Goal: Navigation & Orientation: Find specific page/section

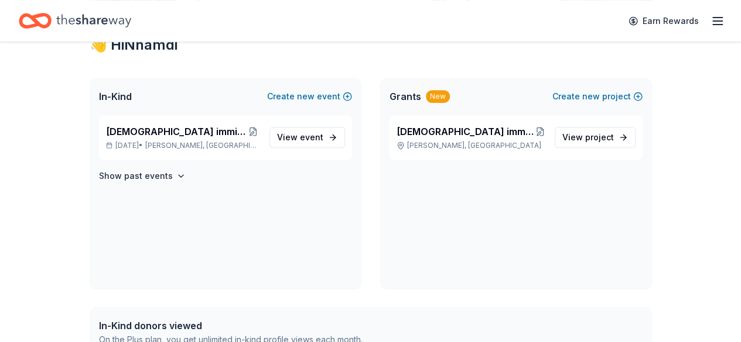
scroll to position [117, 0]
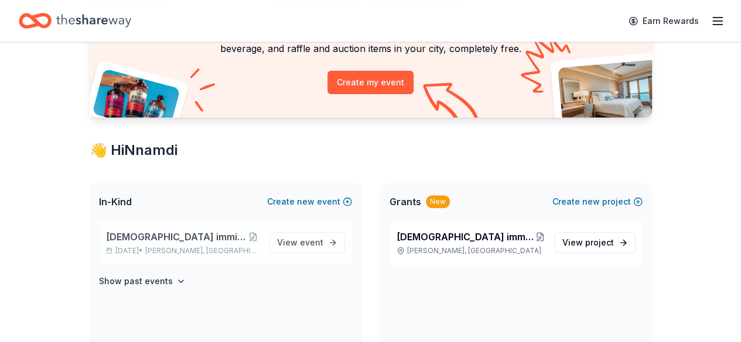
click at [204, 237] on span "[DEMOGRAPHIC_DATA] immigrants Advocacy summit" at bounding box center [176, 237] width 140 height 14
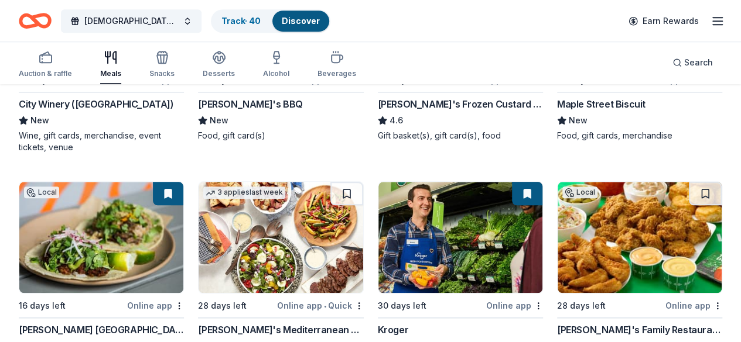
scroll to position [468, 0]
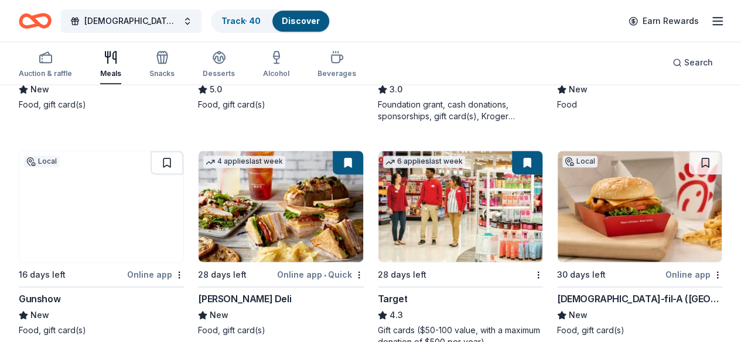
scroll to position [761, 0]
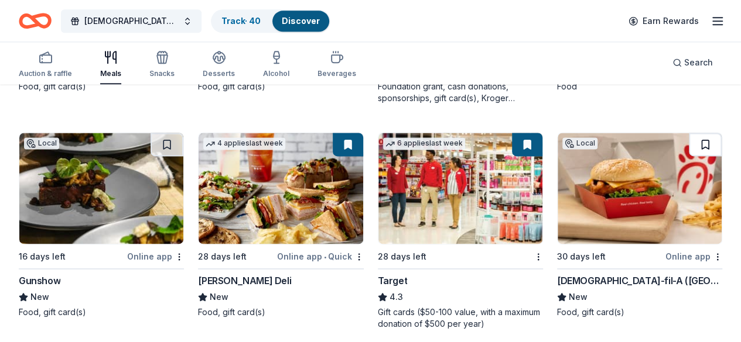
click at [688, 133] on button at bounding box center [704, 144] width 33 height 23
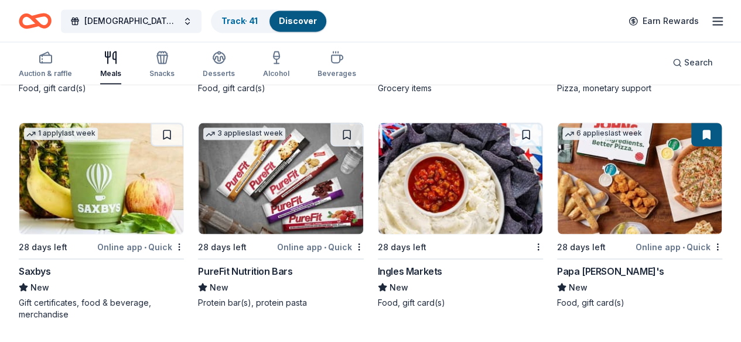
scroll to position [3172, 0]
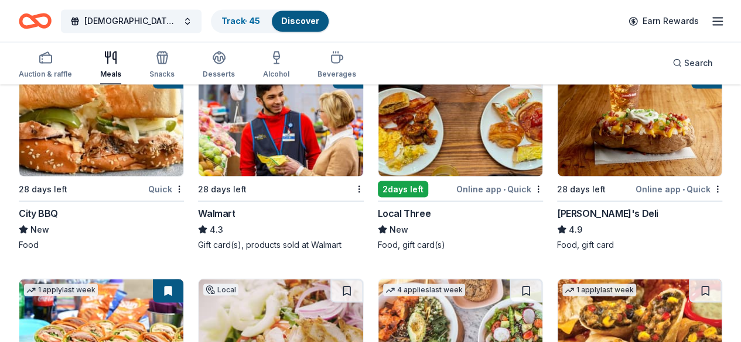
scroll to position [1047, 0]
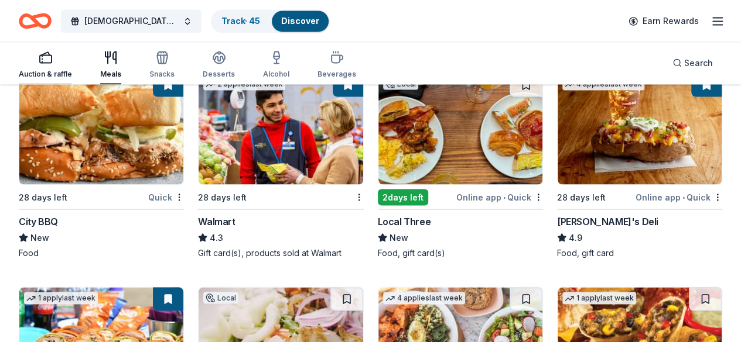
click at [41, 68] on div "Auction & raffle" at bounding box center [45, 64] width 53 height 28
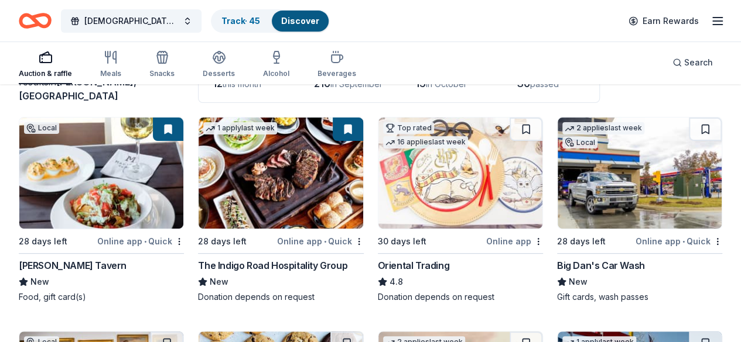
scroll to position [117, 0]
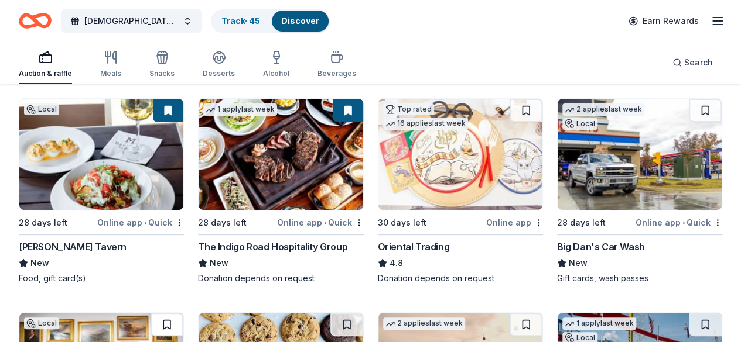
click at [183, 313] on button at bounding box center [166, 324] width 33 height 23
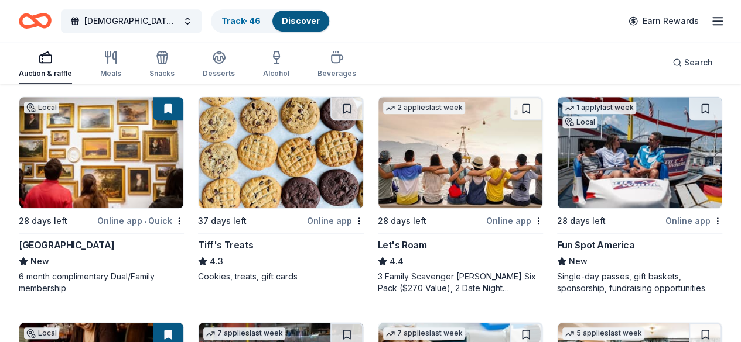
scroll to position [351, 0]
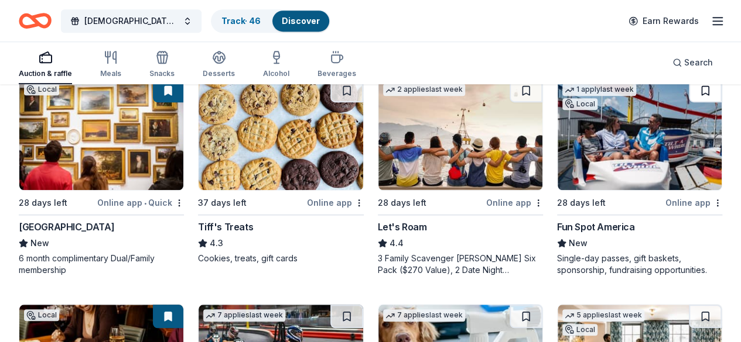
click at [688, 102] on button at bounding box center [704, 90] width 33 height 23
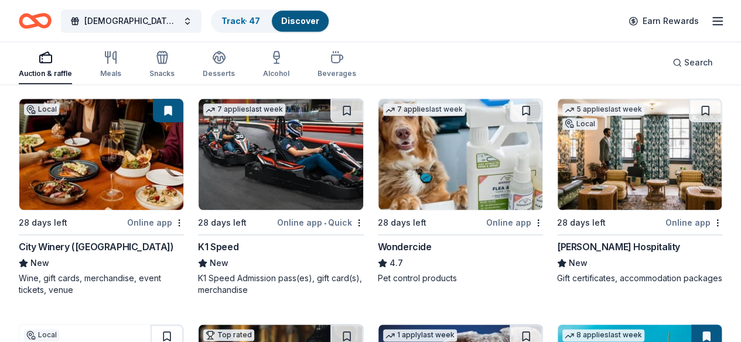
scroll to position [585, 0]
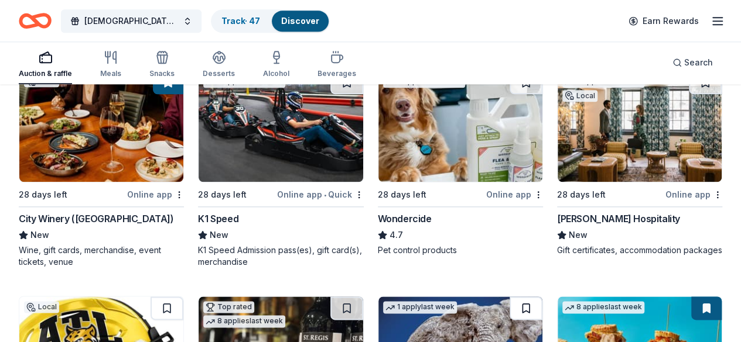
click at [542, 297] on button at bounding box center [525, 308] width 33 height 23
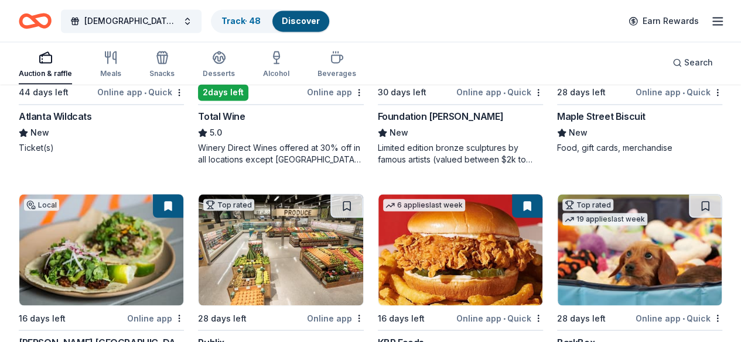
scroll to position [1031, 0]
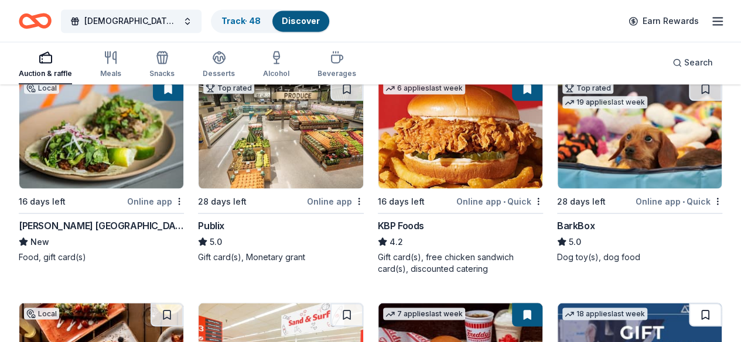
click at [688, 303] on button at bounding box center [704, 314] width 33 height 23
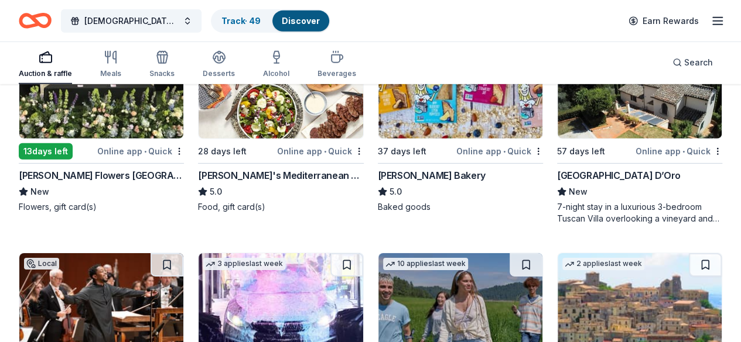
scroll to position [1641, 0]
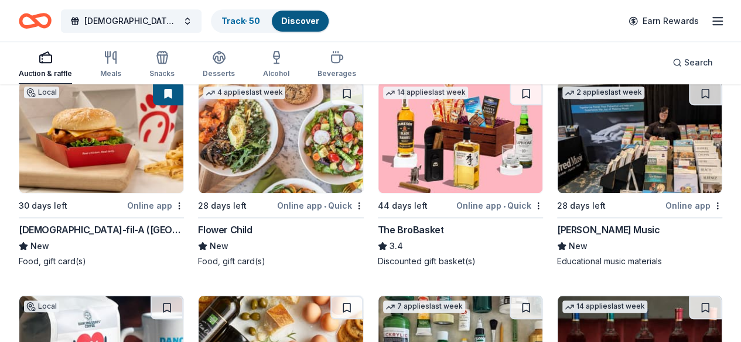
scroll to position [2578, 0]
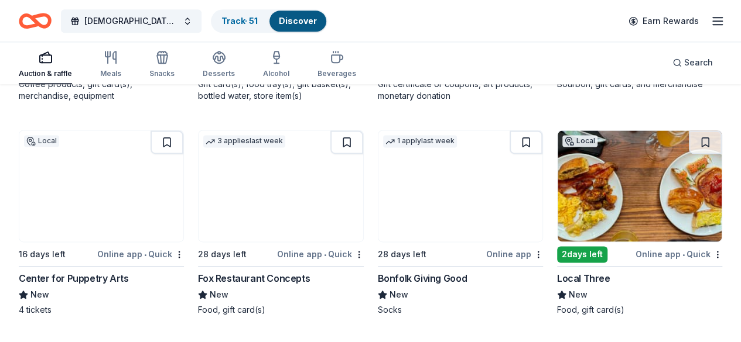
scroll to position [3046, 0]
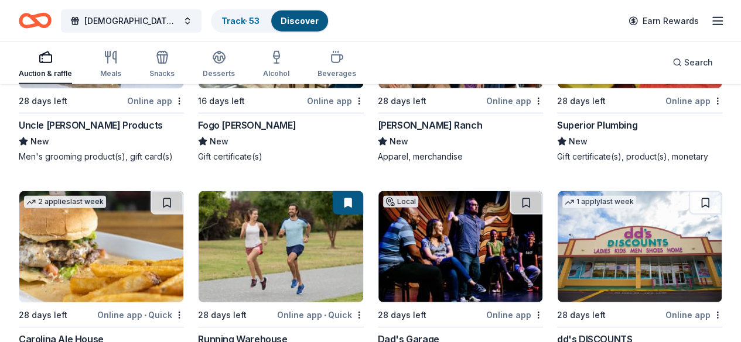
scroll to position [3749, 0]
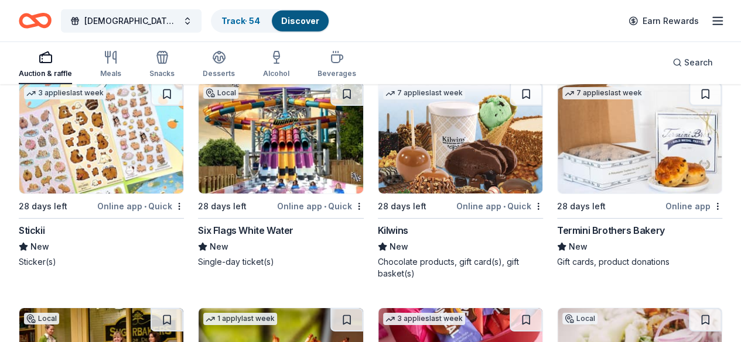
scroll to position [4159, 0]
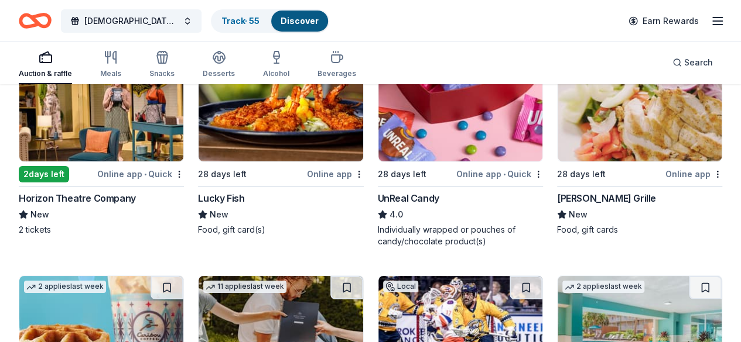
scroll to position [4393, 0]
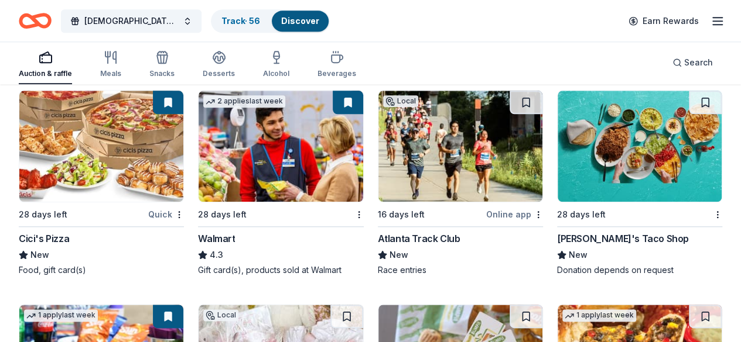
scroll to position [7200, 0]
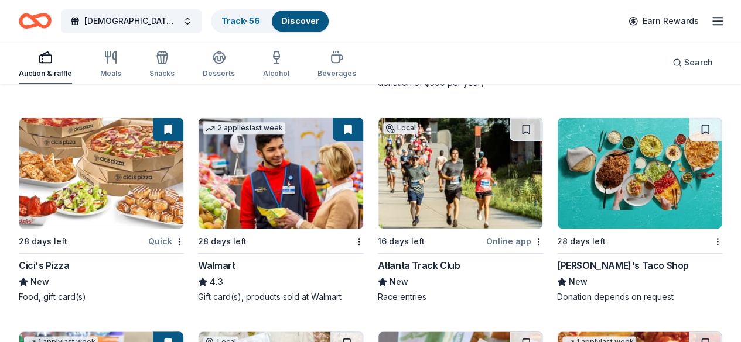
drag, startPoint x: 268, startPoint y: 229, endPoint x: 334, endPoint y: 226, distance: 66.2
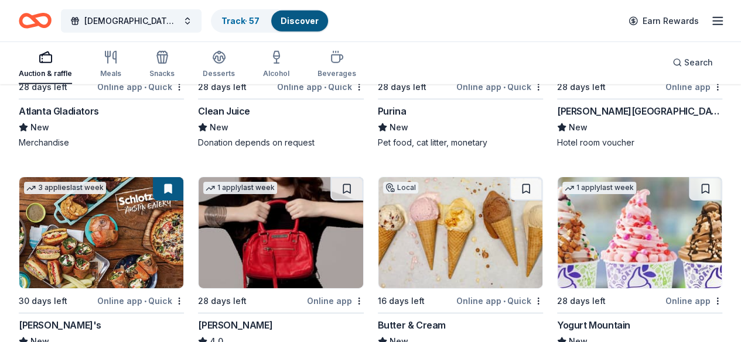
scroll to position [8415, 0]
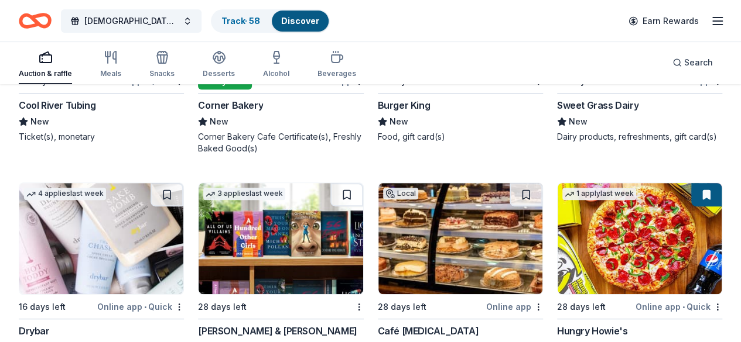
scroll to position [9117, 0]
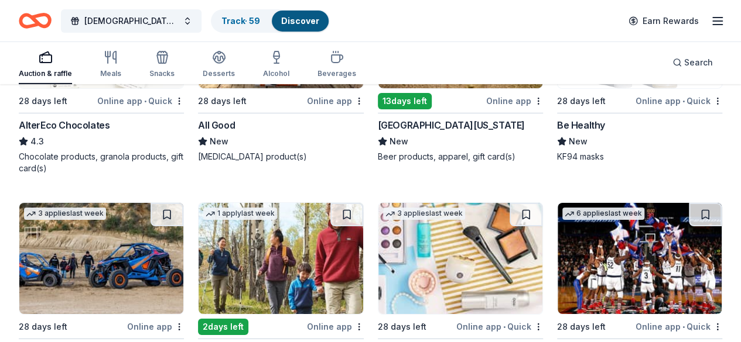
scroll to position [10851, 0]
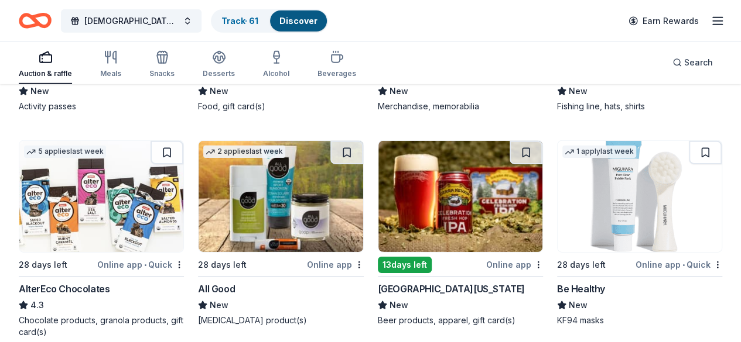
scroll to position [10383, 0]
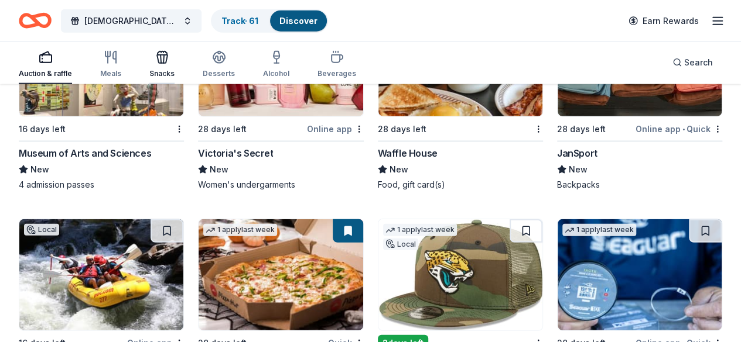
click at [164, 59] on icon "button" at bounding box center [163, 59] width 1 height 8
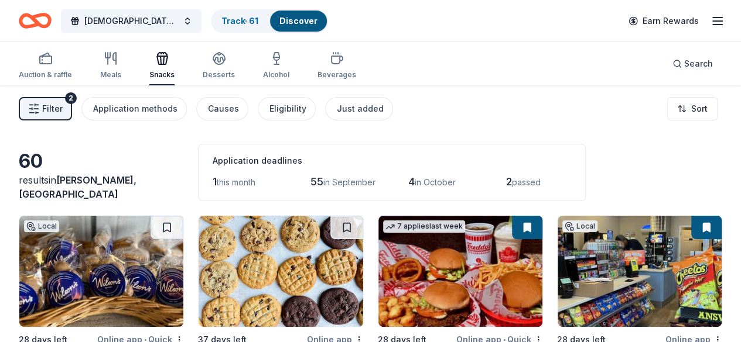
scroll to position [59, 0]
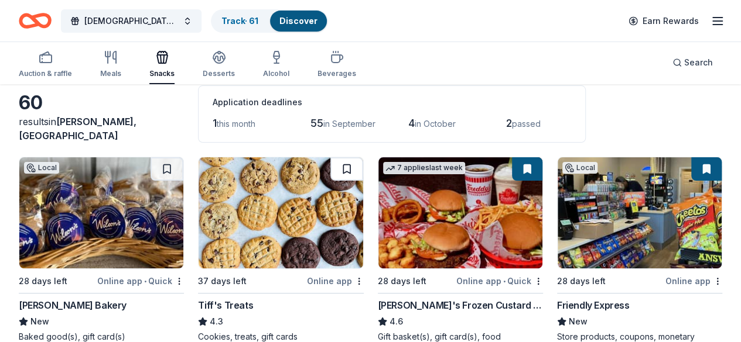
click at [330, 167] on button at bounding box center [346, 168] width 33 height 23
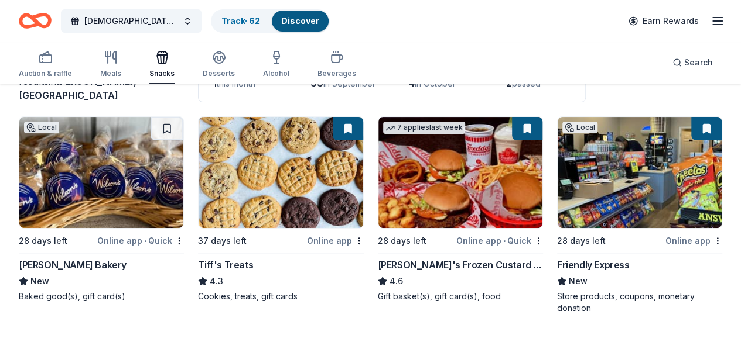
scroll to position [117, 0]
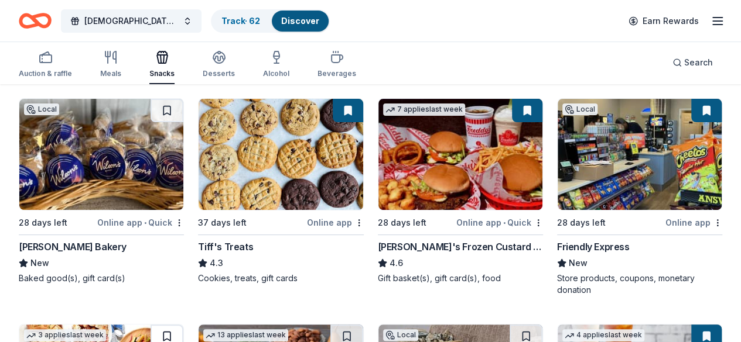
click at [183, 325] on button at bounding box center [166, 336] width 33 height 23
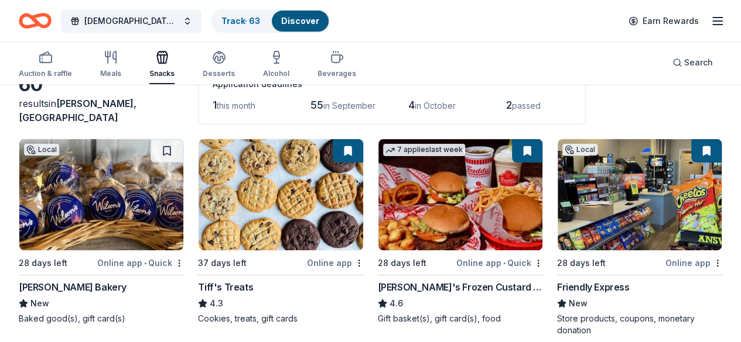
scroll to position [59, 0]
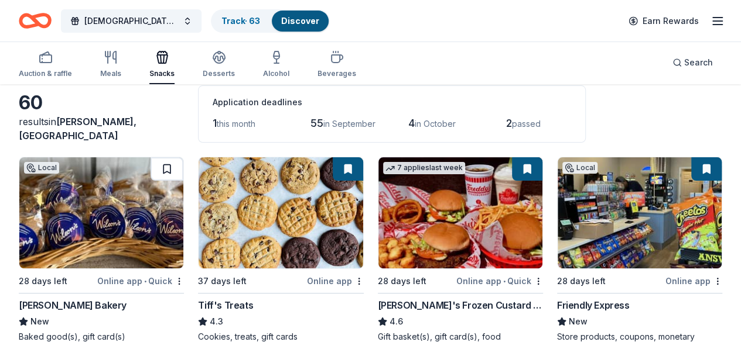
click at [150, 167] on button at bounding box center [166, 168] width 33 height 23
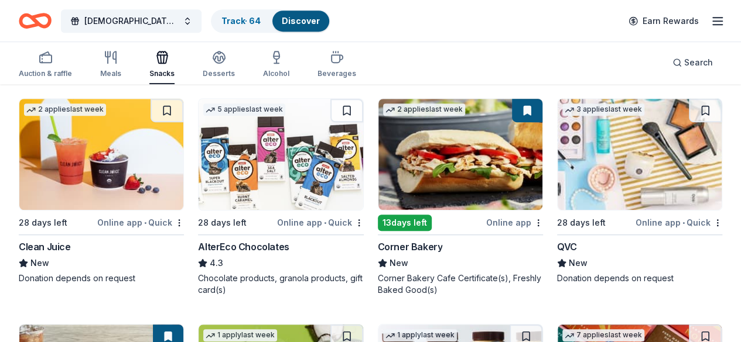
scroll to position [2530, 0]
